Goal: Navigation & Orientation: Find specific page/section

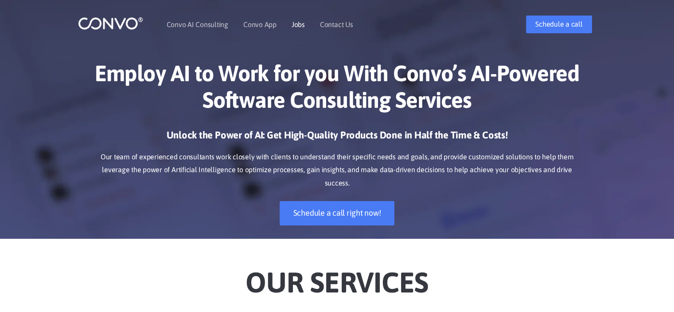
click at [301, 24] on link "Jobs" at bounding box center [298, 24] width 13 height 7
